Goal: Transaction & Acquisition: Purchase product/service

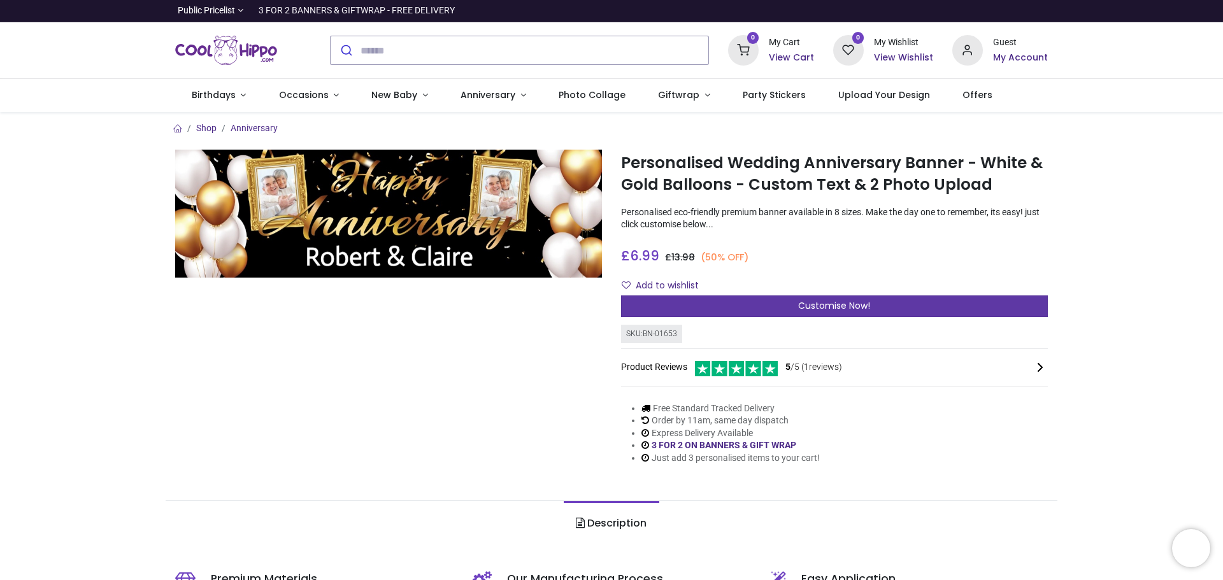
click at [779, 301] on div "Customise Now!" at bounding box center [834, 307] width 427 height 22
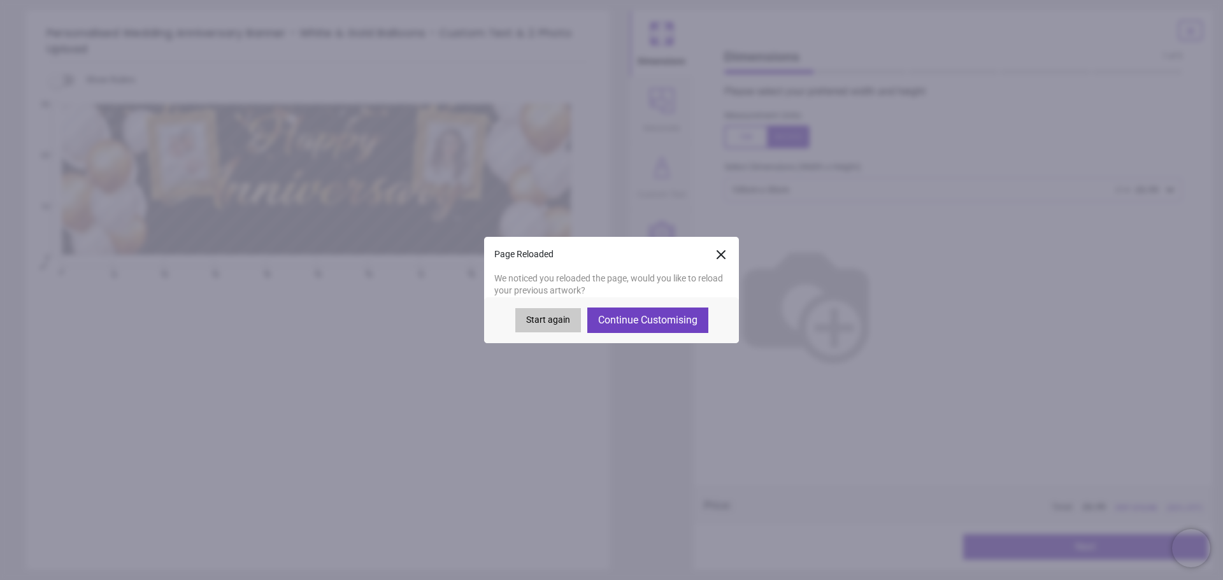
click at [634, 317] on button "Continue Customising" at bounding box center [647, 320] width 121 height 25
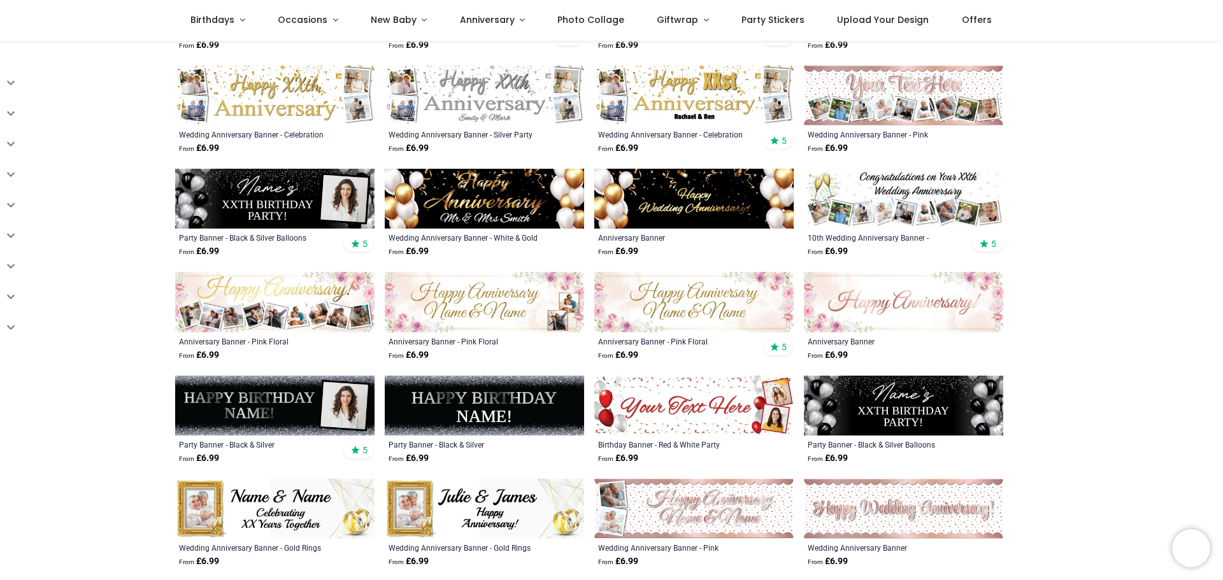
scroll to position [318, 0]
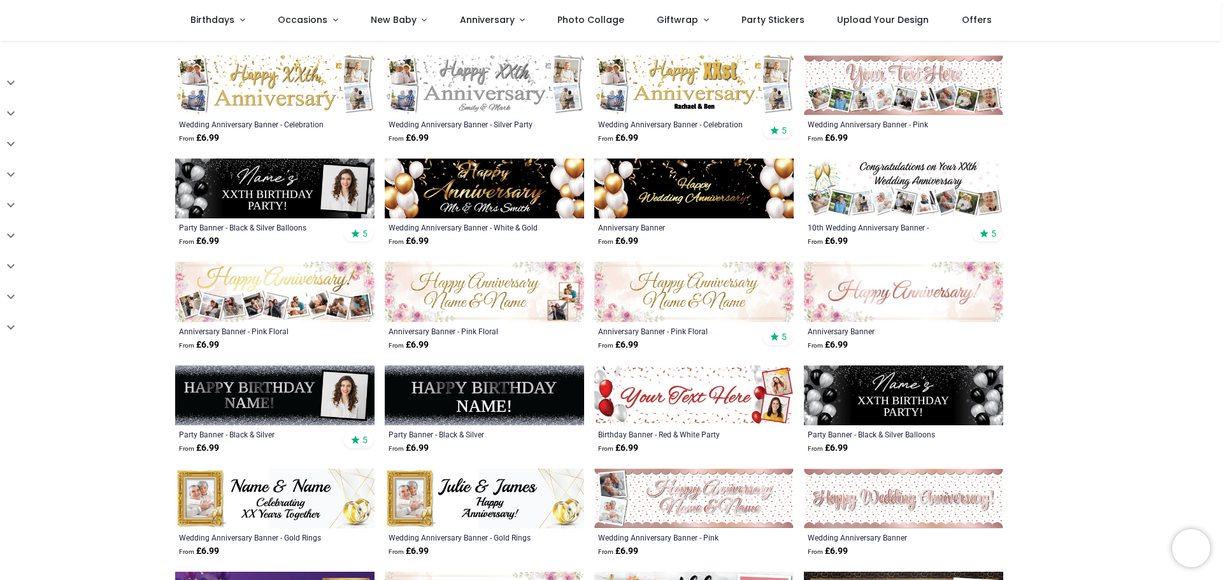
click at [472, 282] on img at bounding box center [484, 292] width 199 height 60
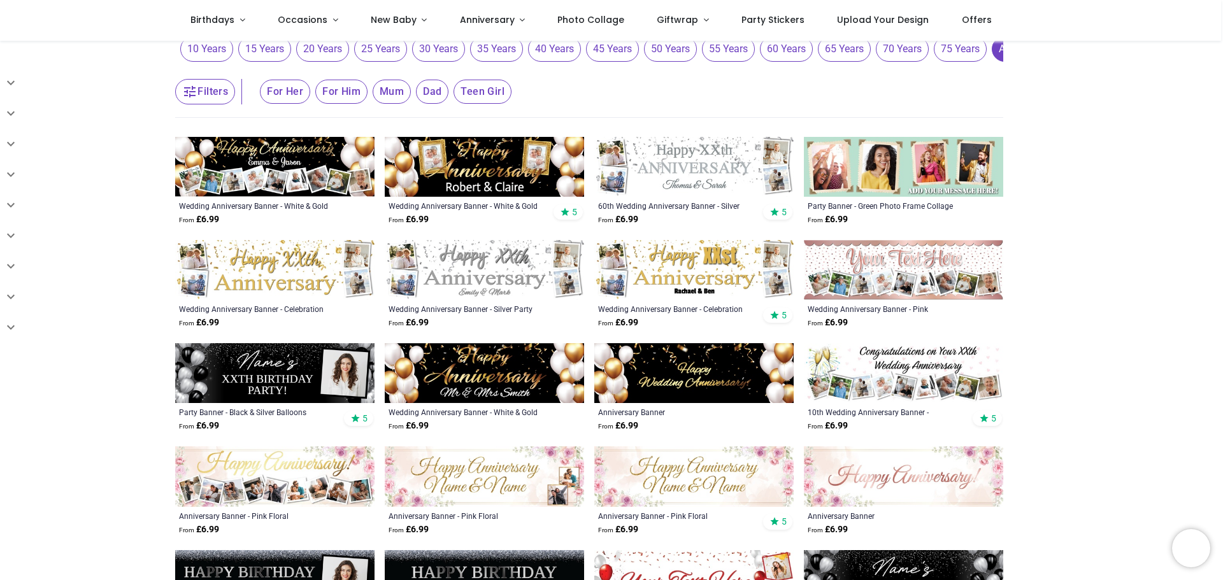
scroll to position [127, 0]
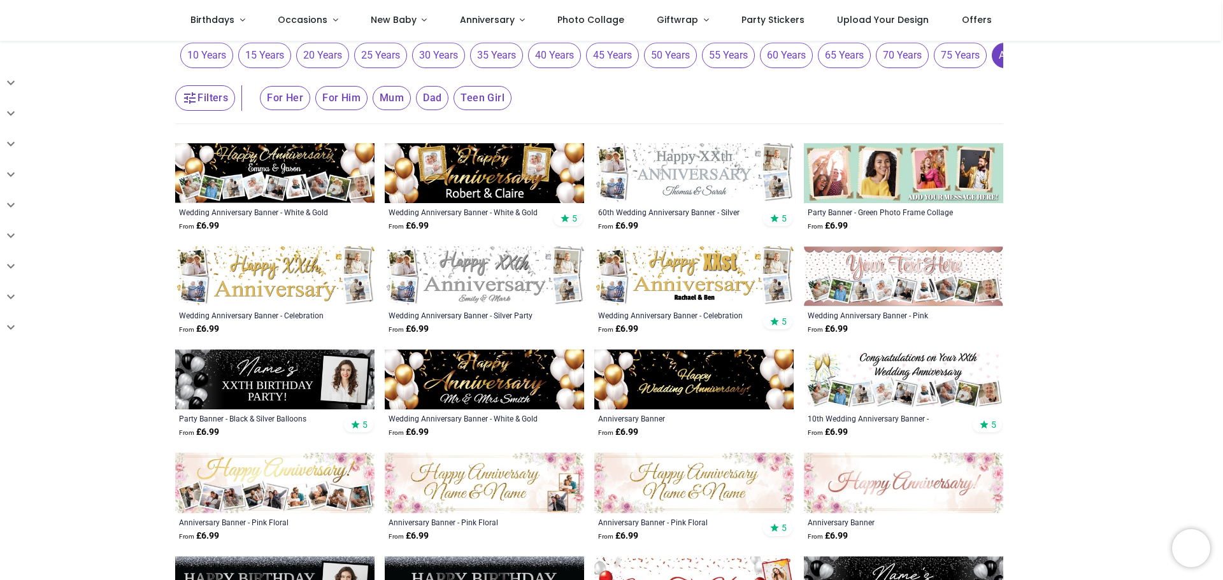
click at [483, 167] on img at bounding box center [484, 173] width 199 height 60
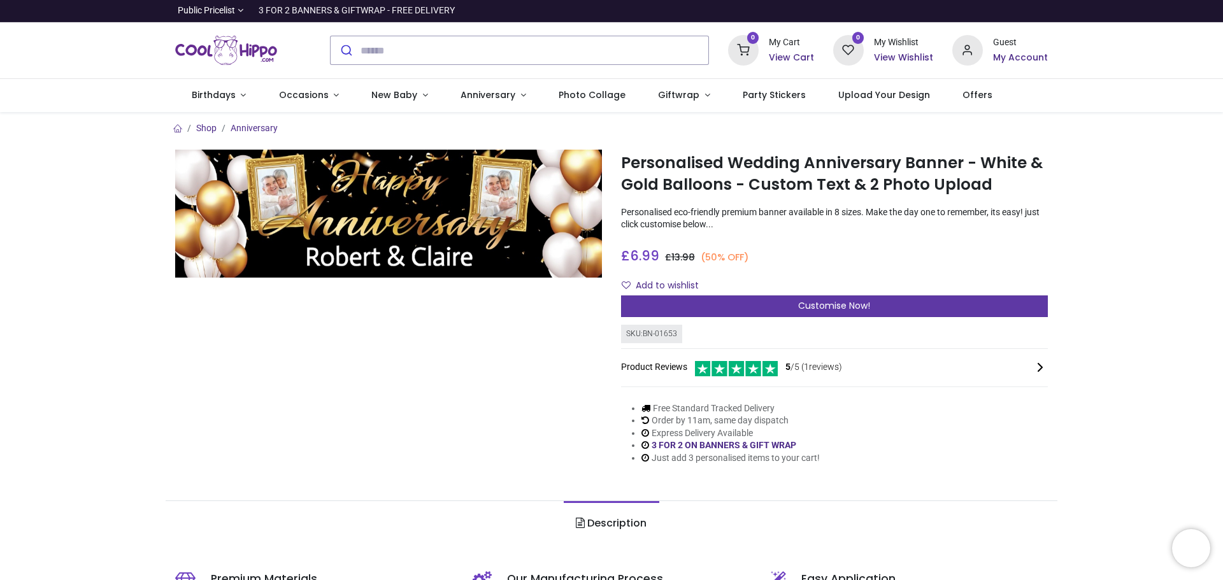
click at [807, 302] on span "Customise Now!" at bounding box center [834, 305] width 72 height 13
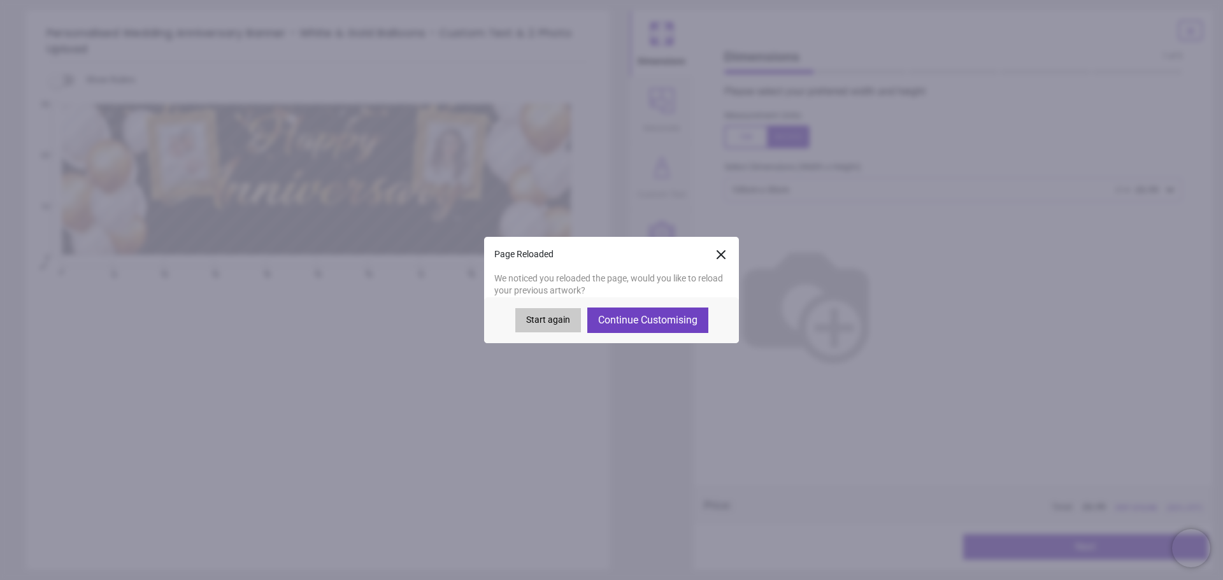
click at [575, 313] on button "Start again" at bounding box center [548, 320] width 66 height 24
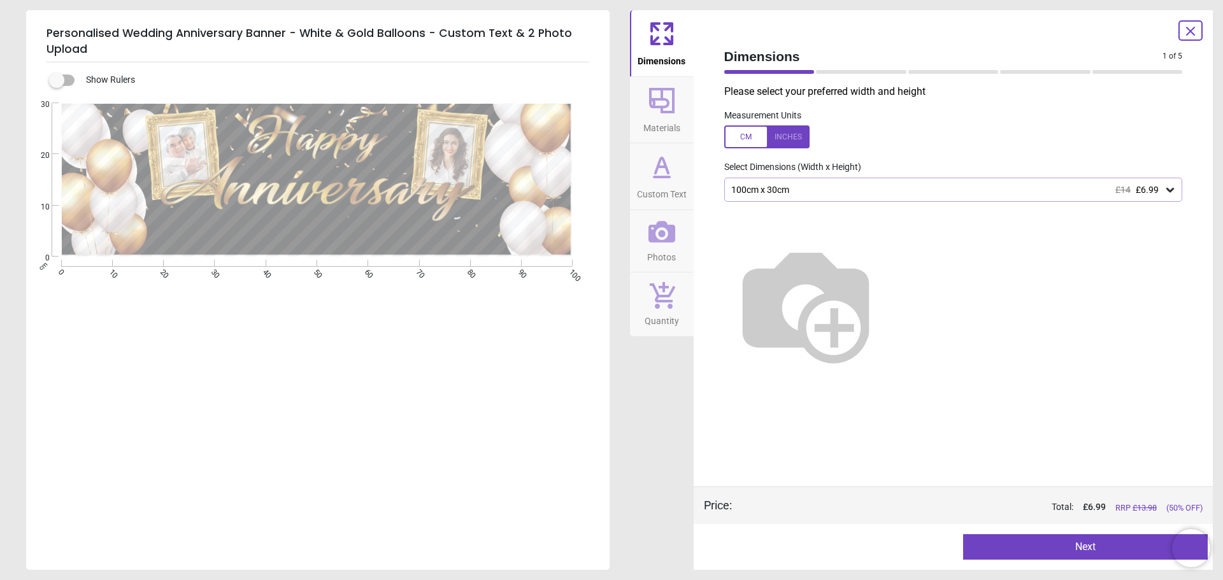
click at [1041, 549] on button "Next" at bounding box center [1085, 546] width 245 height 25
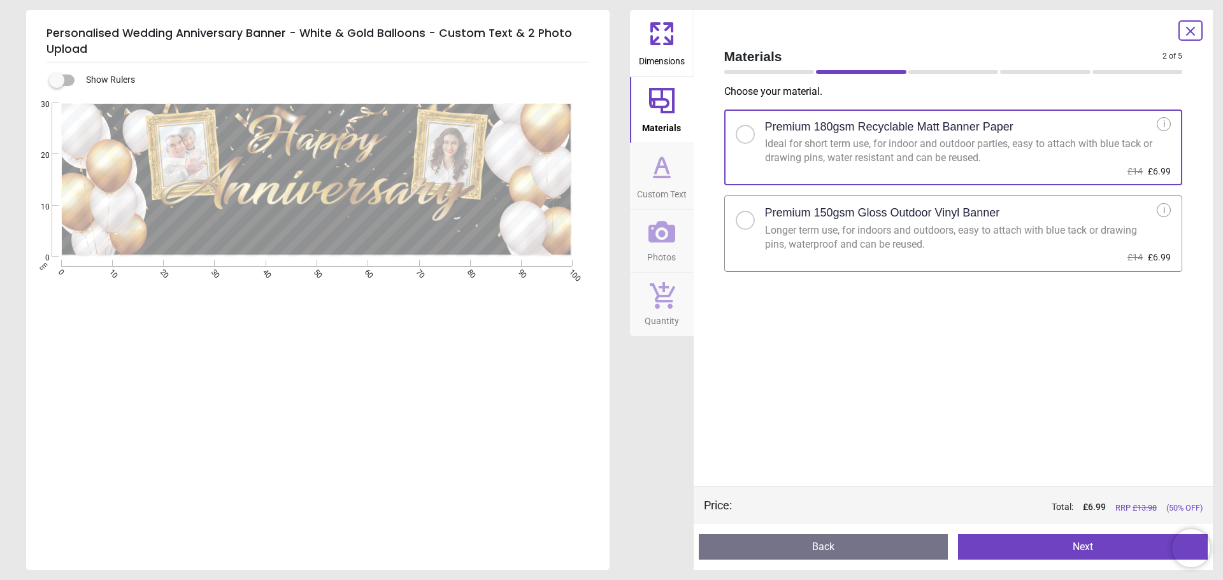
click at [1041, 549] on button "Next" at bounding box center [1083, 546] width 250 height 25
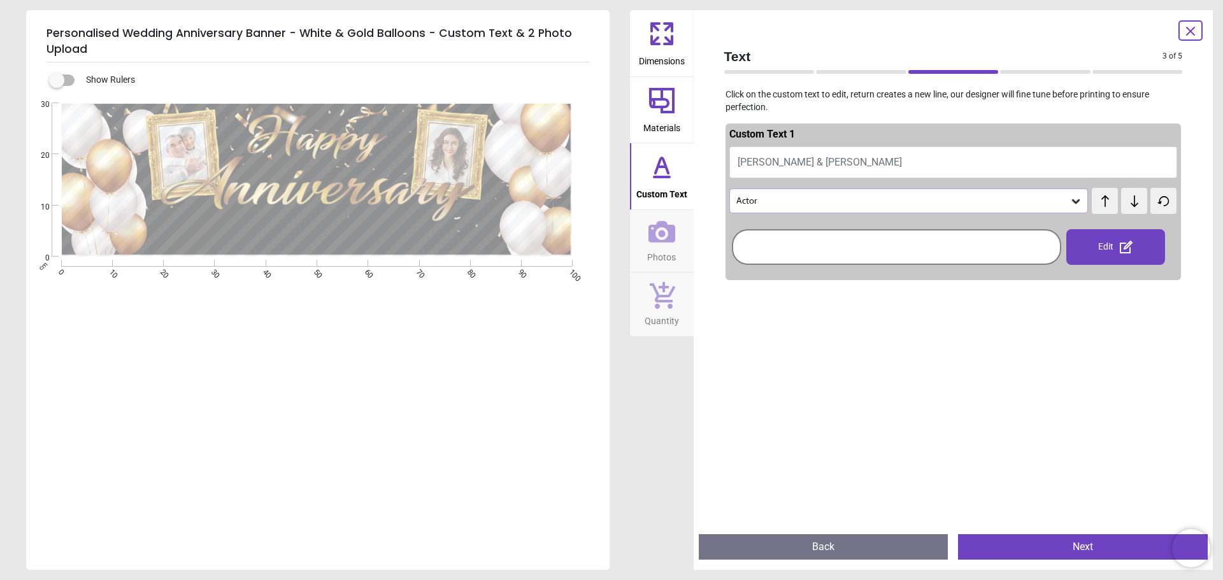
click at [820, 176] on button "Robert & Claire" at bounding box center [953, 162] width 448 height 32
click at [820, 166] on button "Robert & Claire" at bounding box center [953, 162] width 448 height 32
click at [806, 159] on span "Robert & Claire" at bounding box center [819, 162] width 164 height 12
type textarea "**********"
click at [1130, 198] on icon at bounding box center [1134, 200] width 8 height 11
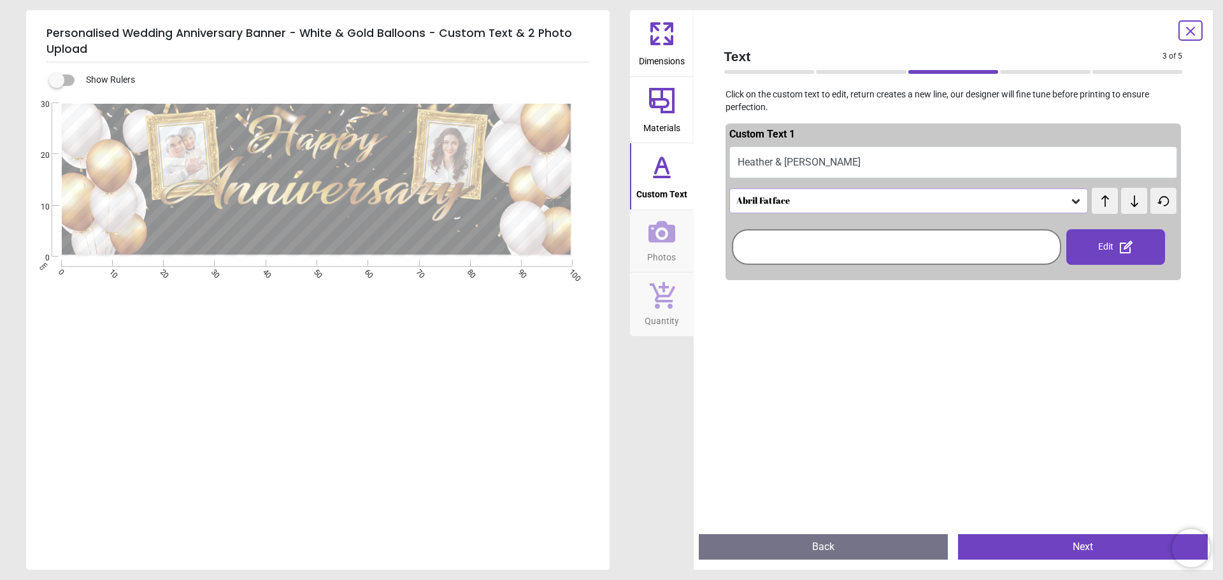
click at [1130, 198] on icon at bounding box center [1134, 200] width 8 height 11
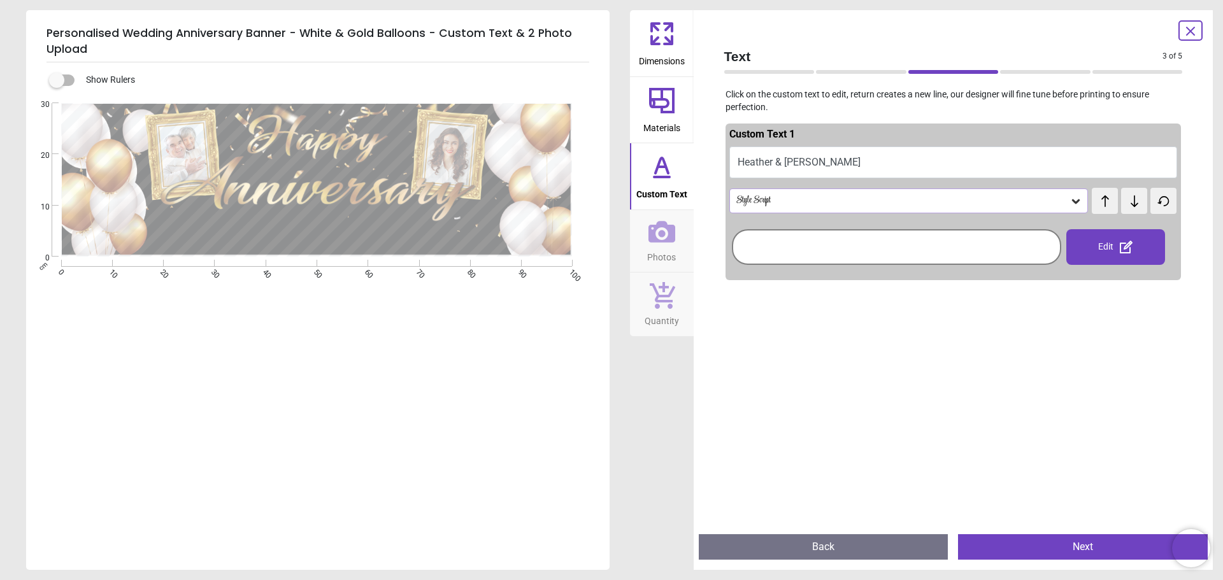
click at [1130, 198] on icon at bounding box center [1134, 200] width 8 height 11
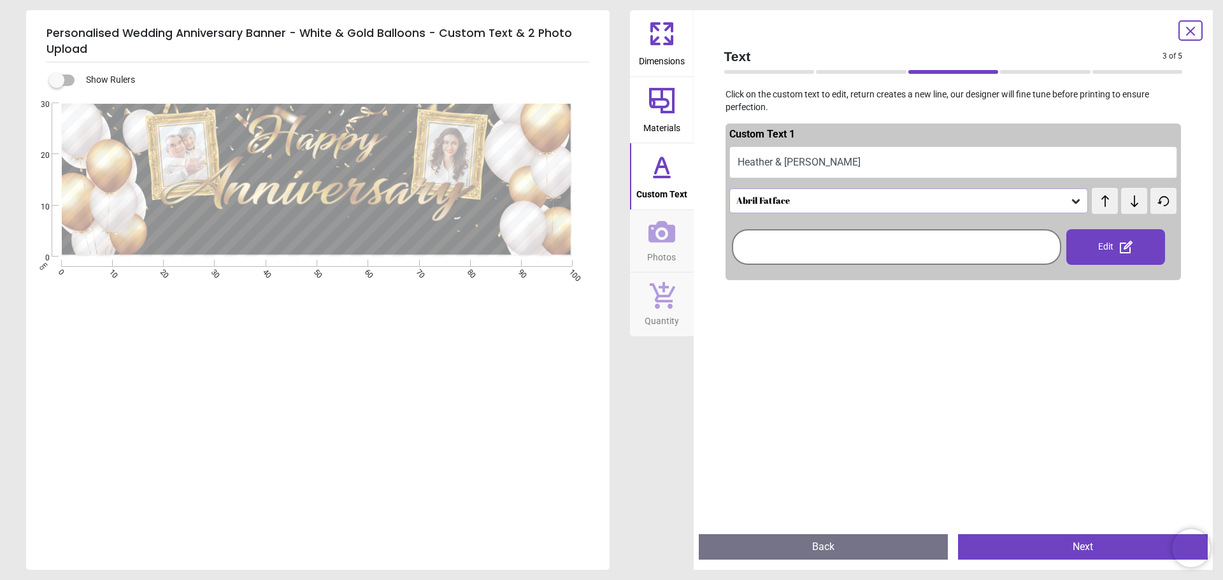
click at [1130, 198] on icon at bounding box center [1134, 200] width 8 height 11
click at [1129, 198] on icon at bounding box center [1134, 201] width 19 height 13
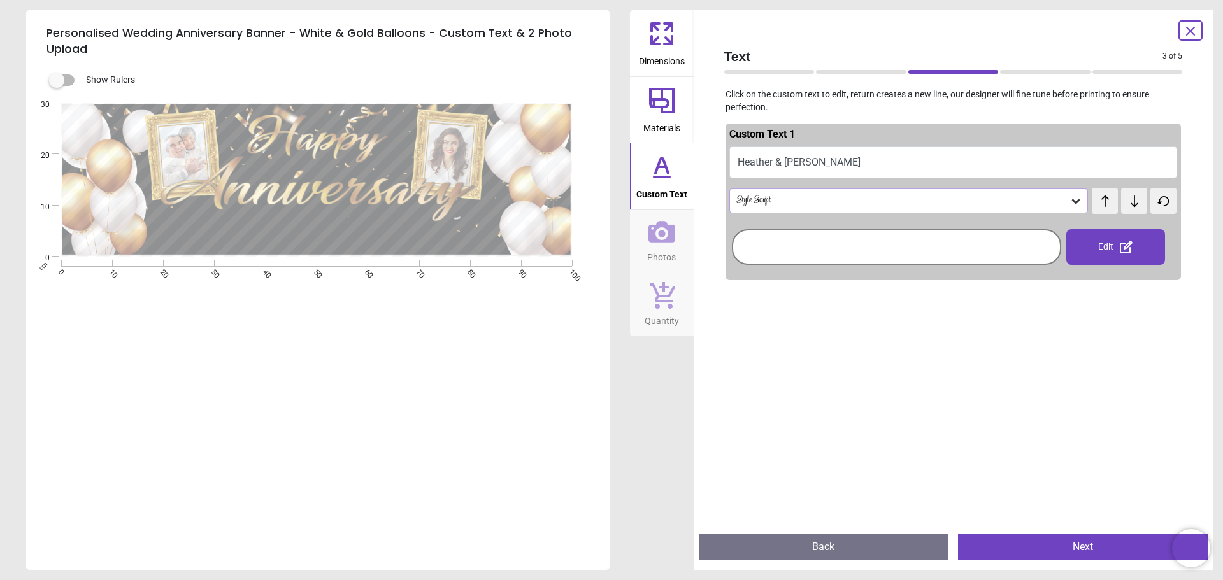
click at [1104, 196] on span "test" at bounding box center [1108, 194] width 9 height 11
click at [1094, 199] on span "test" at bounding box center [1098, 194] width 12 height 10
click at [1130, 203] on icon at bounding box center [1134, 200] width 8 height 11
click at [1068, 549] on button "Next" at bounding box center [1083, 546] width 250 height 25
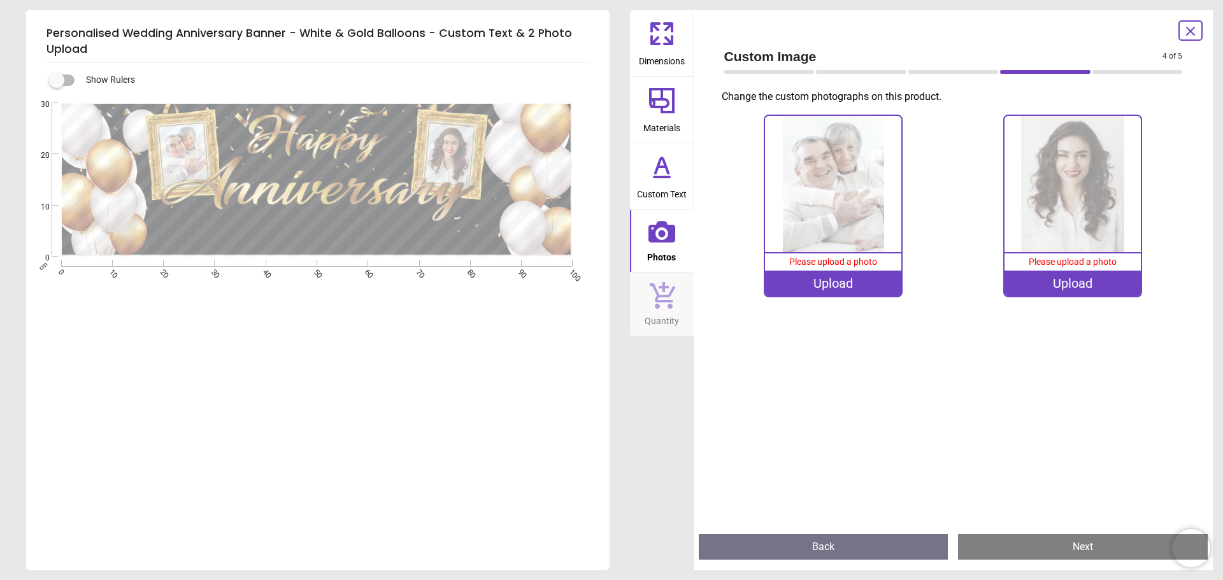
click at [830, 285] on div "Upload" at bounding box center [833, 283] width 136 height 25
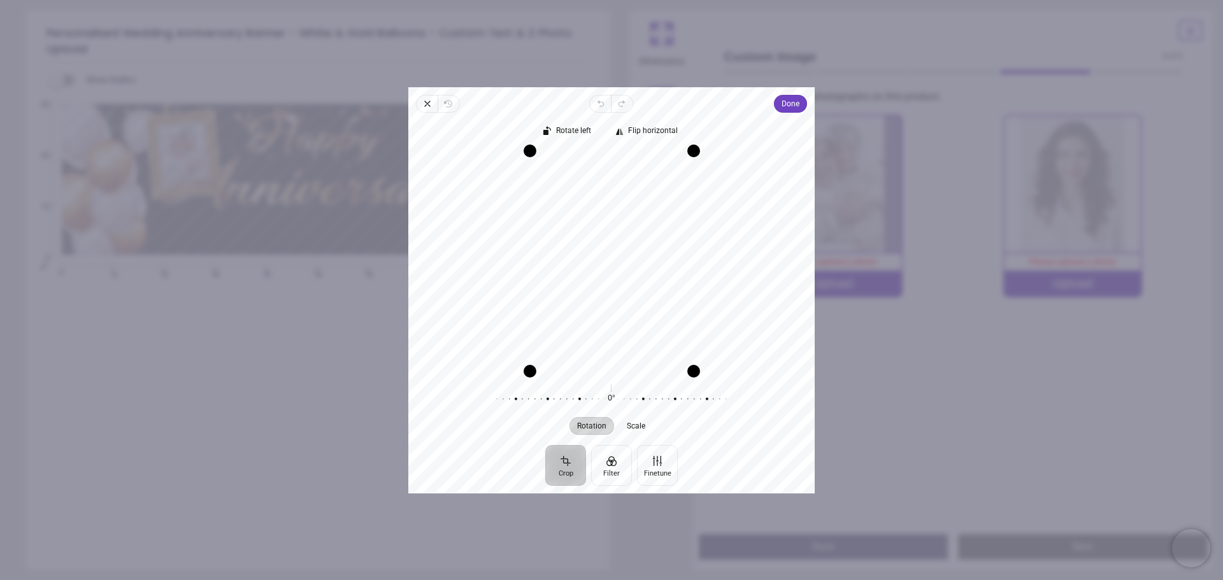
drag, startPoint x: 632, startPoint y: 277, endPoint x: 632, endPoint y: 307, distance: 29.9
click at [632, 307] on div "Recenter" at bounding box center [611, 260] width 386 height 220
click at [792, 111] on span "Done" at bounding box center [790, 104] width 18 height 18
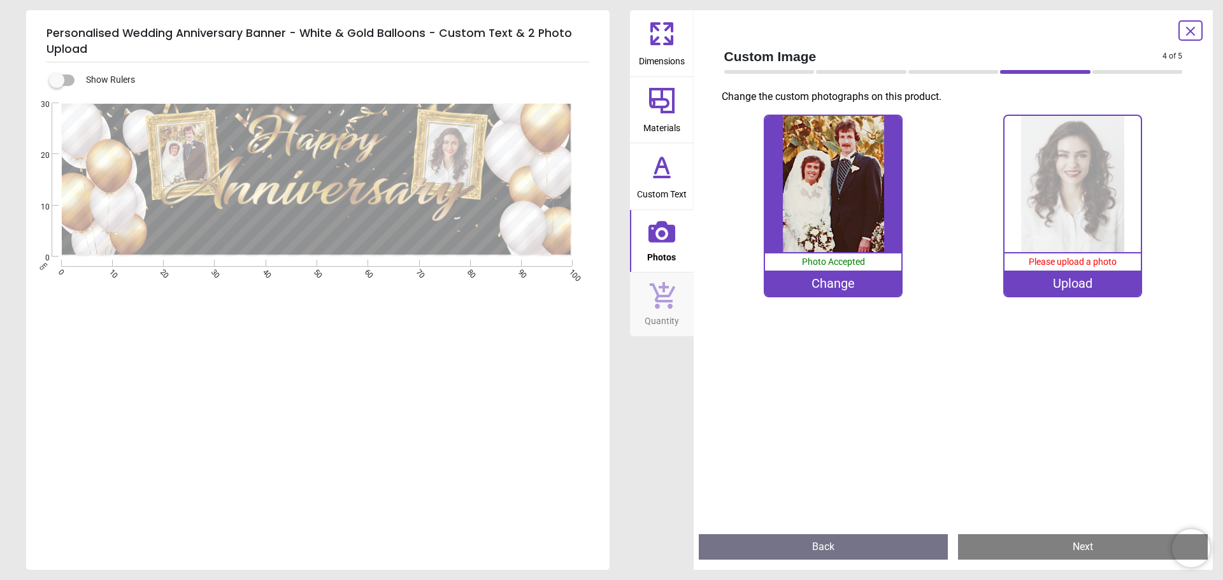
click at [1081, 293] on div "Upload" at bounding box center [1072, 283] width 136 height 25
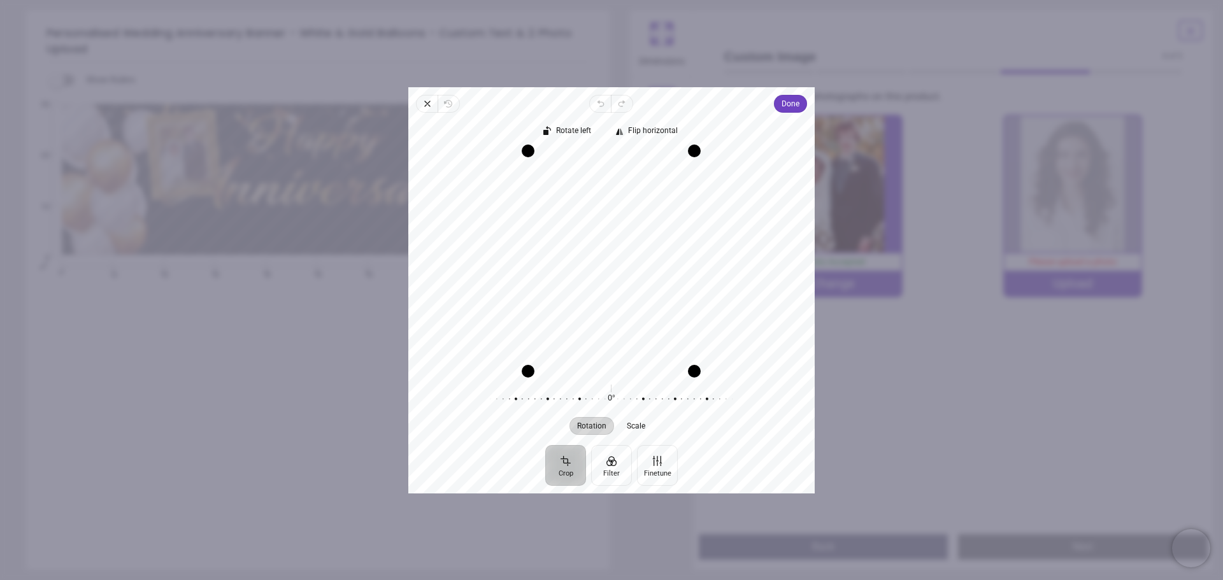
drag, startPoint x: 603, startPoint y: 306, endPoint x: 629, endPoint y: 308, distance: 26.2
click at [629, 308] on div "Recenter" at bounding box center [611, 260] width 386 height 220
click at [788, 105] on span "Done" at bounding box center [790, 103] width 18 height 15
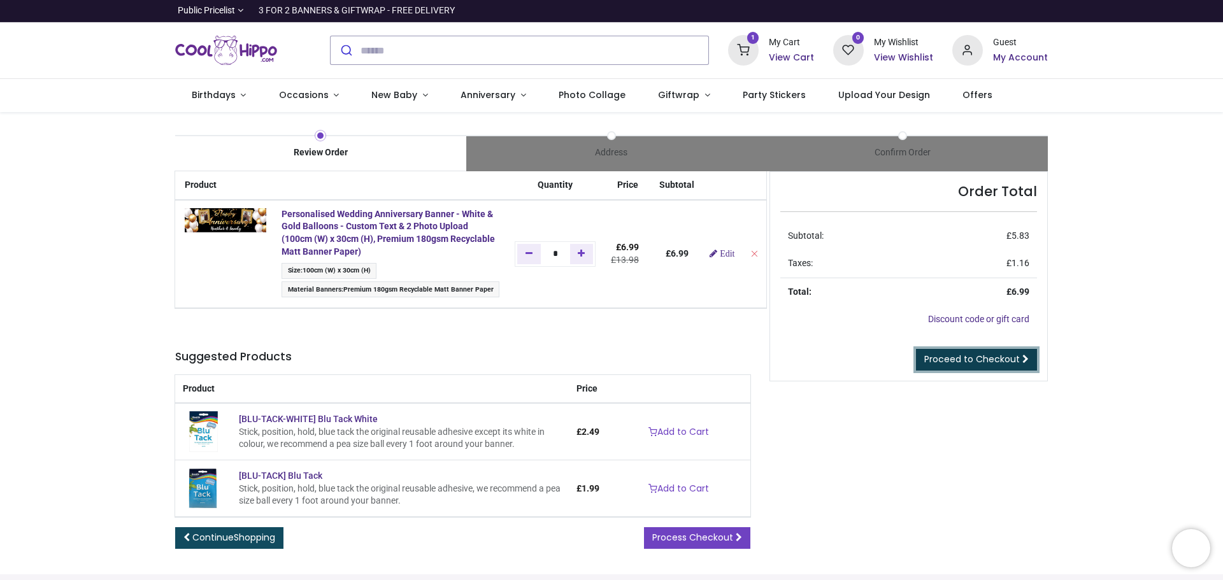
click at [988, 359] on span "Proceed to Checkout" at bounding box center [972, 359] width 96 height 13
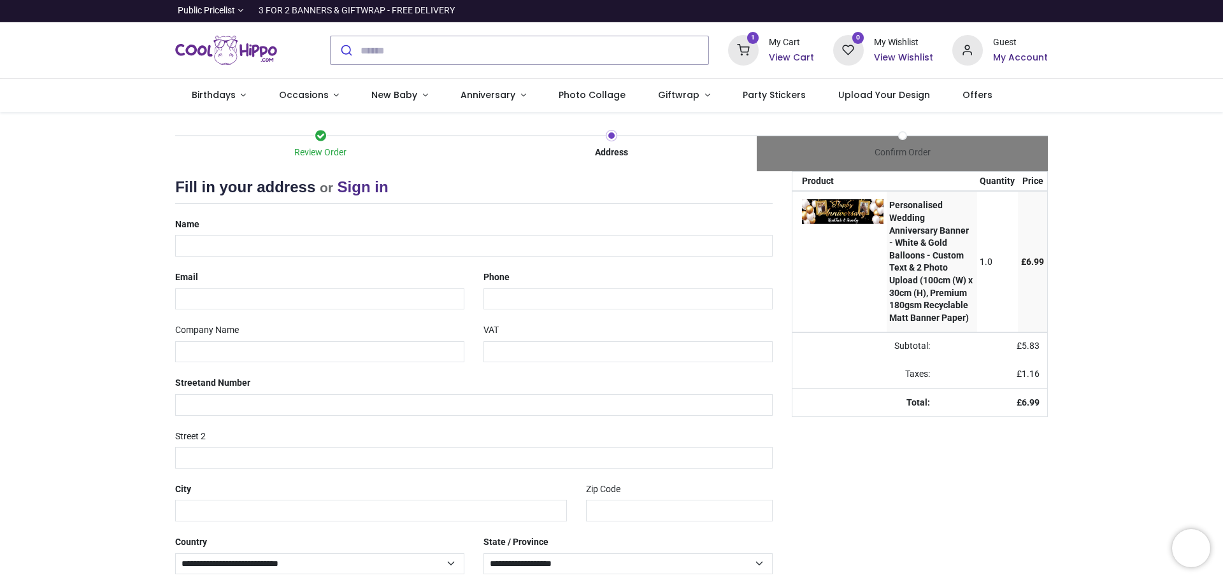
select select "***"
click at [215, 248] on input "text" at bounding box center [473, 246] width 597 height 22
type input "**********"
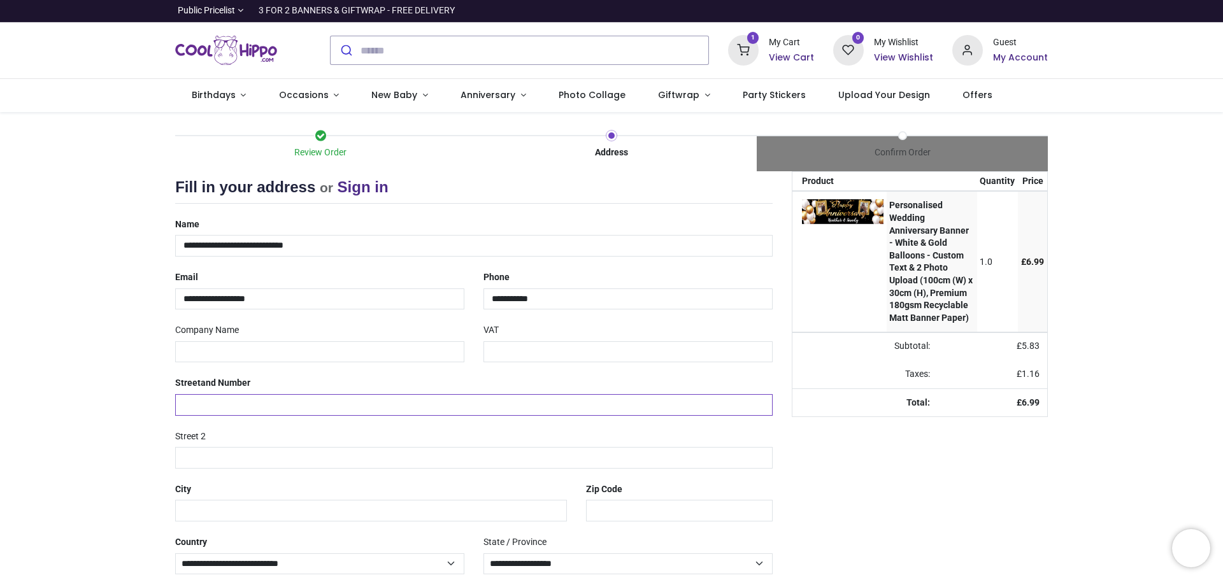
type input "**********"
type input "*******"
type input "******"
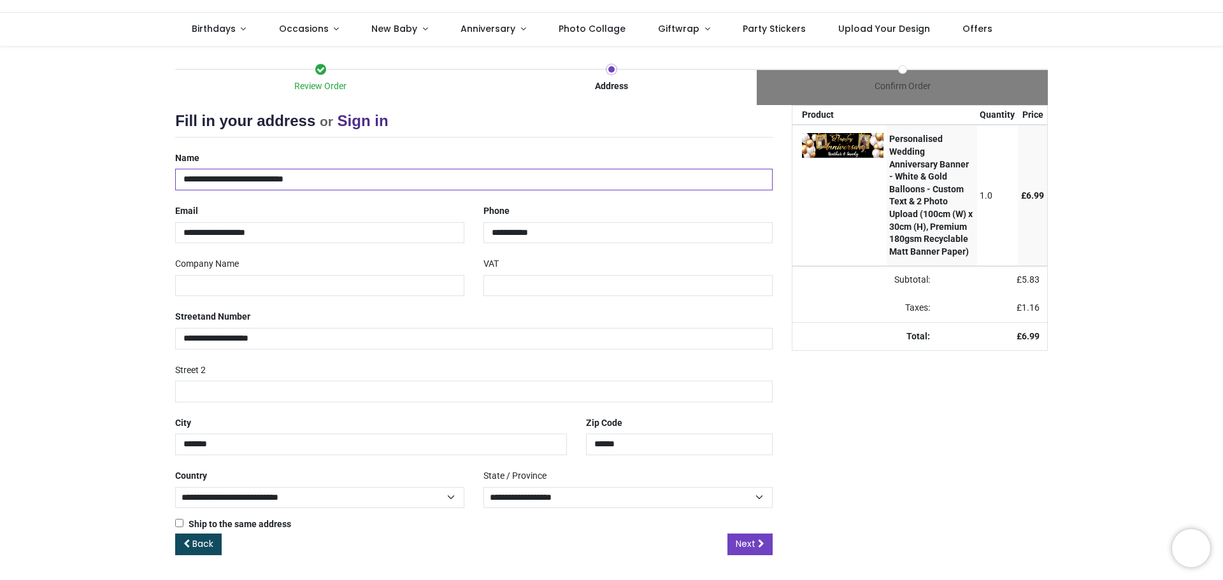
scroll to position [67, 0]
click at [741, 539] on span "Next" at bounding box center [746, 543] width 20 height 13
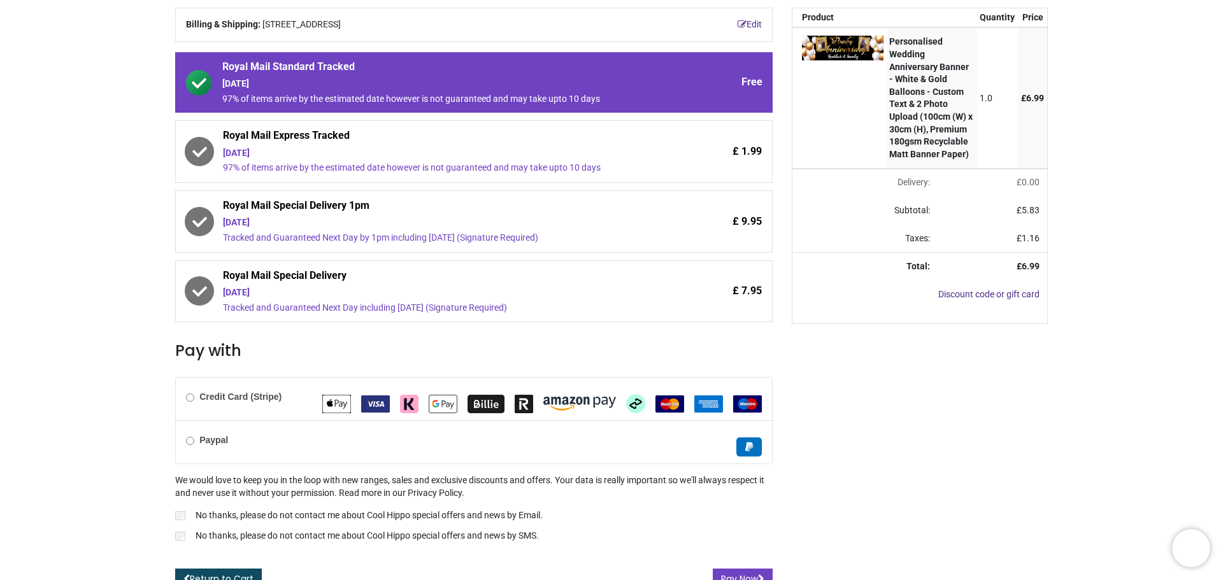
scroll to position [179, 0]
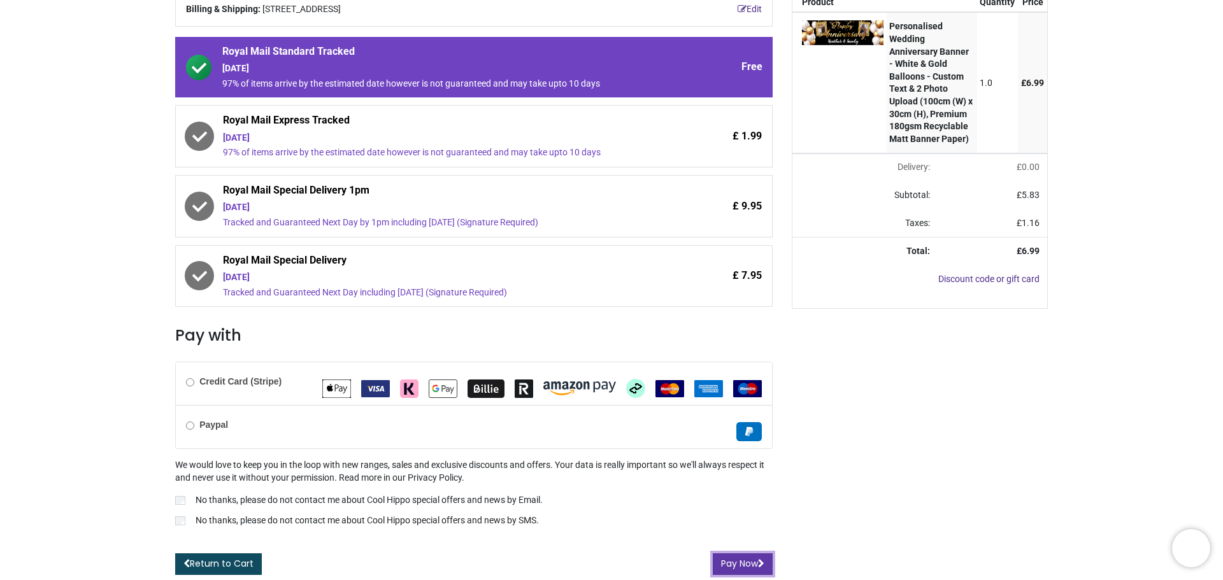
click at [736, 564] on button "Pay Now" at bounding box center [743, 564] width 60 height 22
